Goal: Navigation & Orientation: Understand site structure

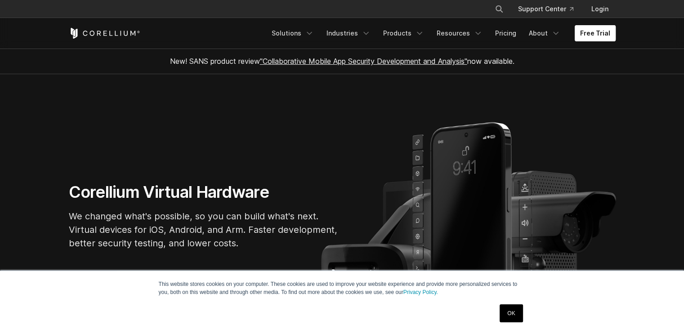
click at [585, 36] on link "Free Trial" at bounding box center [594, 33] width 41 height 16
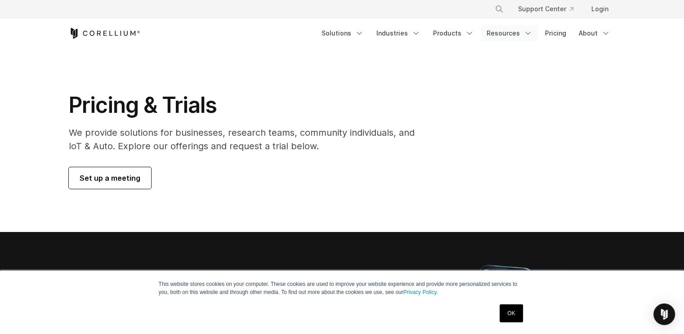
click at [498, 33] on link "Resources" at bounding box center [509, 33] width 57 height 16
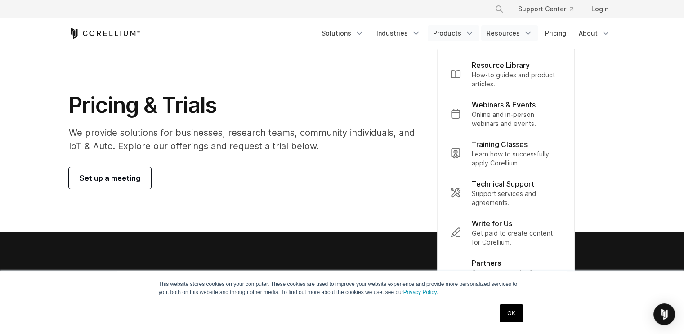
click at [453, 36] on link "Products" at bounding box center [453, 33] width 52 height 16
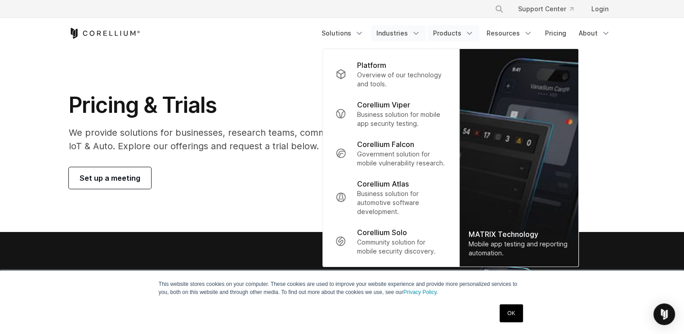
click at [406, 31] on link "Industries" at bounding box center [398, 33] width 55 height 16
